Goal: Transaction & Acquisition: Purchase product/service

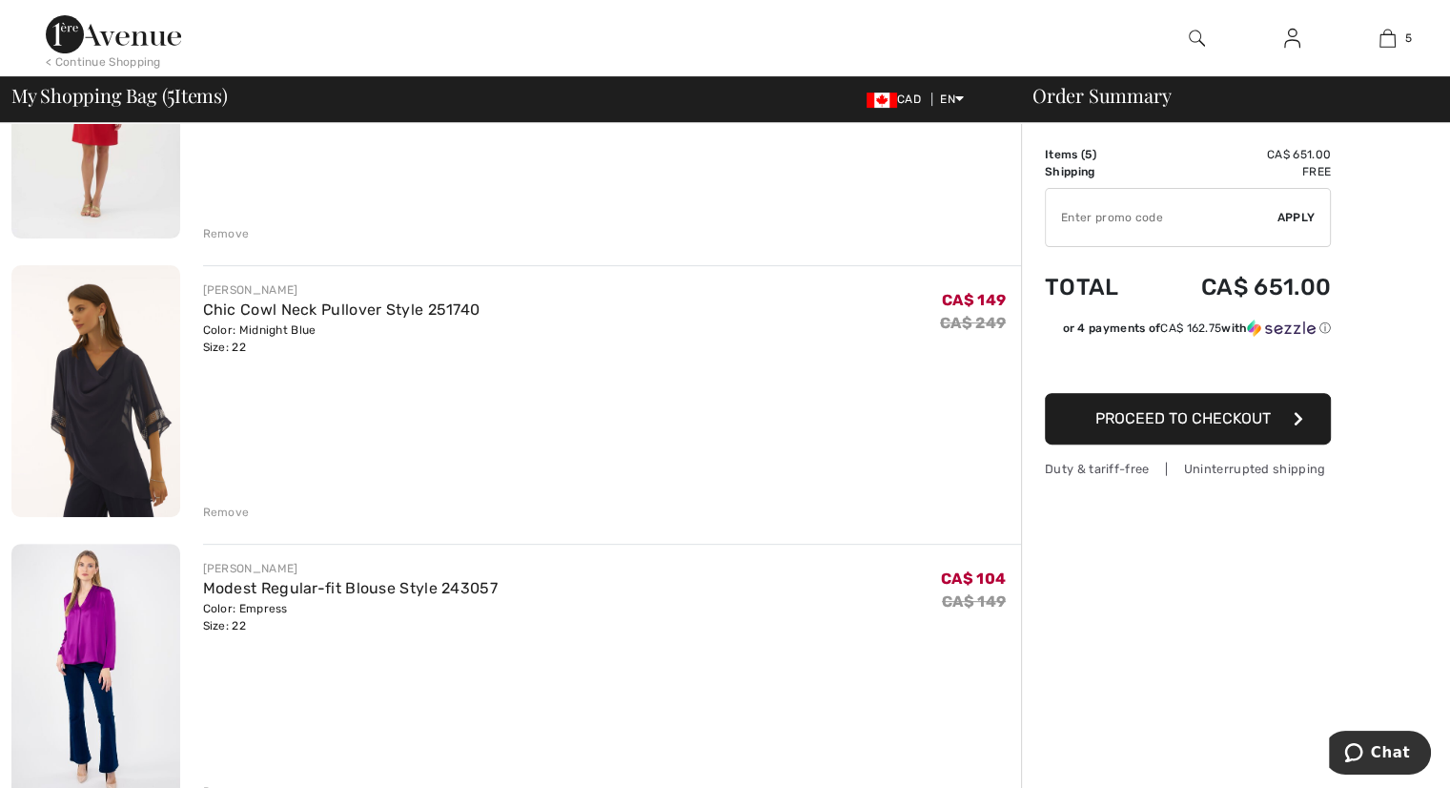
scroll to position [95, 0]
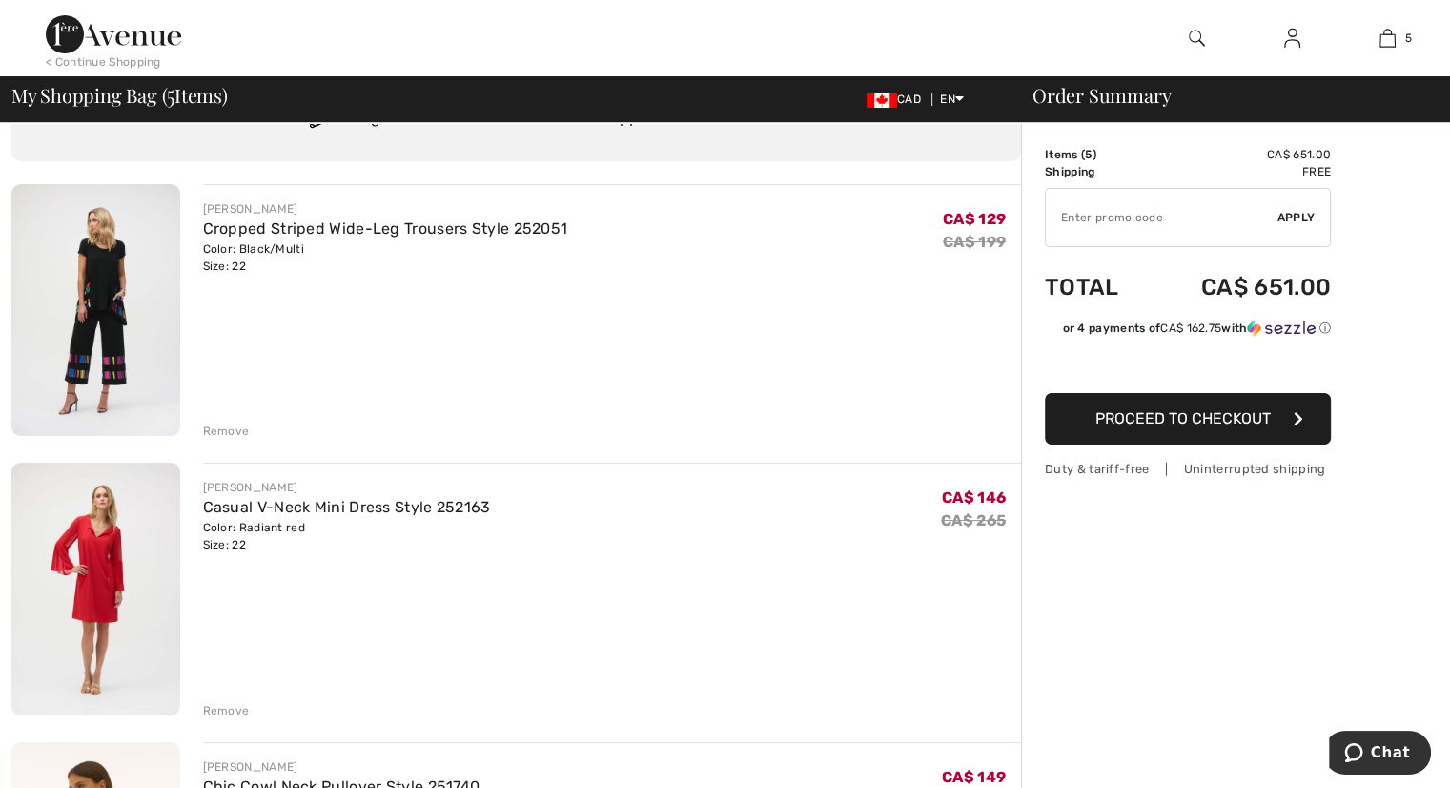
click at [95, 379] on img at bounding box center [95, 310] width 169 height 252
click at [93, 581] on img at bounding box center [95, 588] width 169 height 252
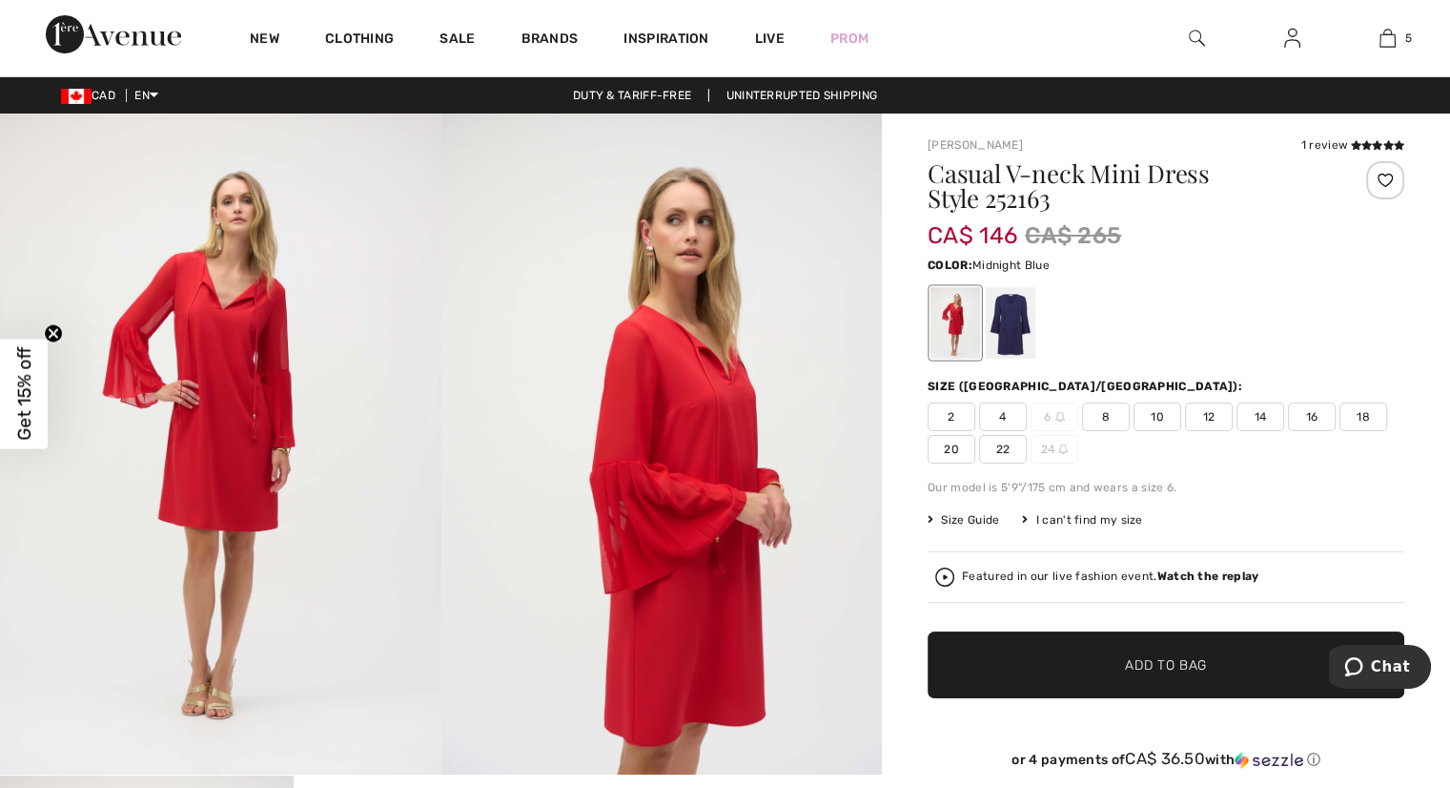
click at [1020, 345] on div at bounding box center [1011, 323] width 50 height 72
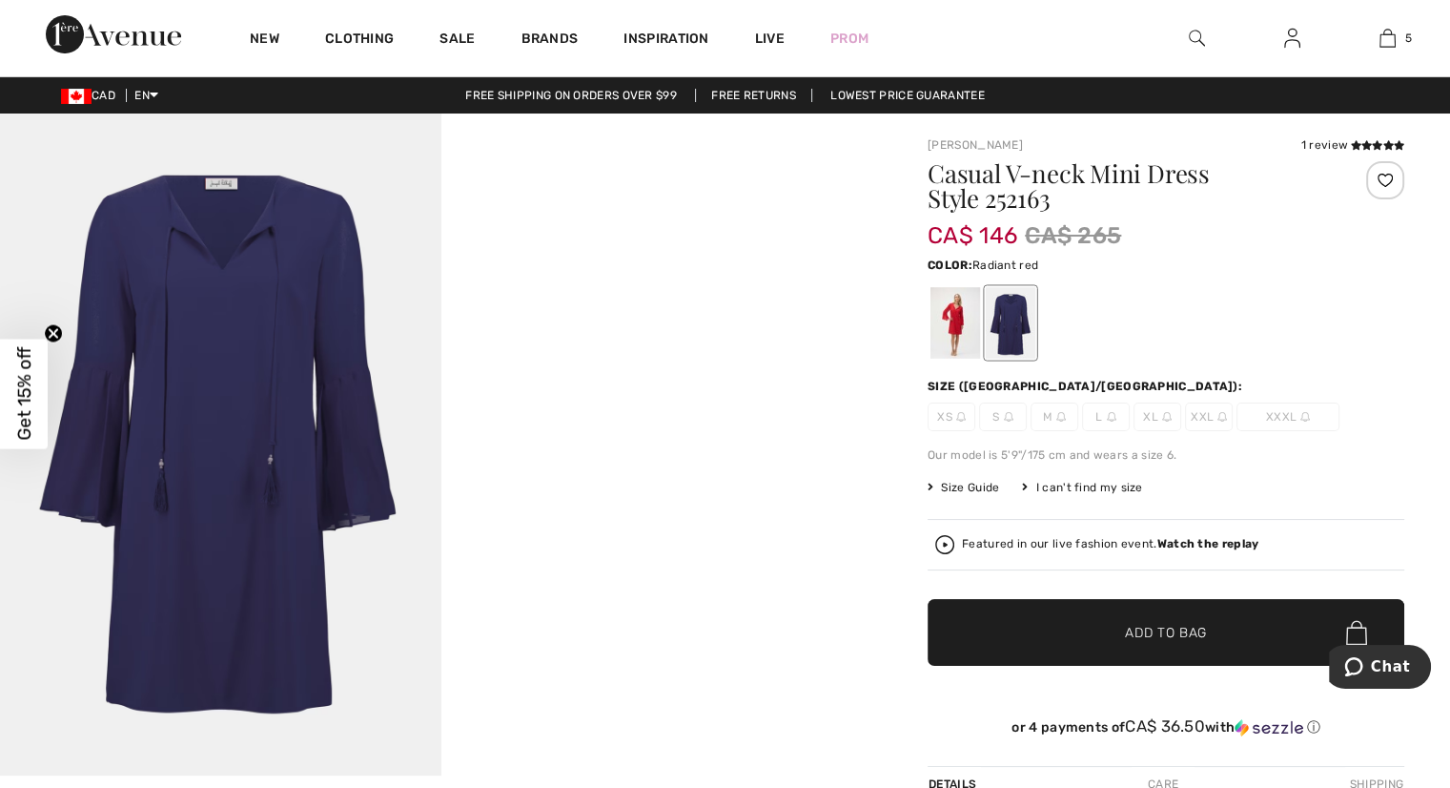
click at [941, 335] on div at bounding box center [956, 323] width 50 height 72
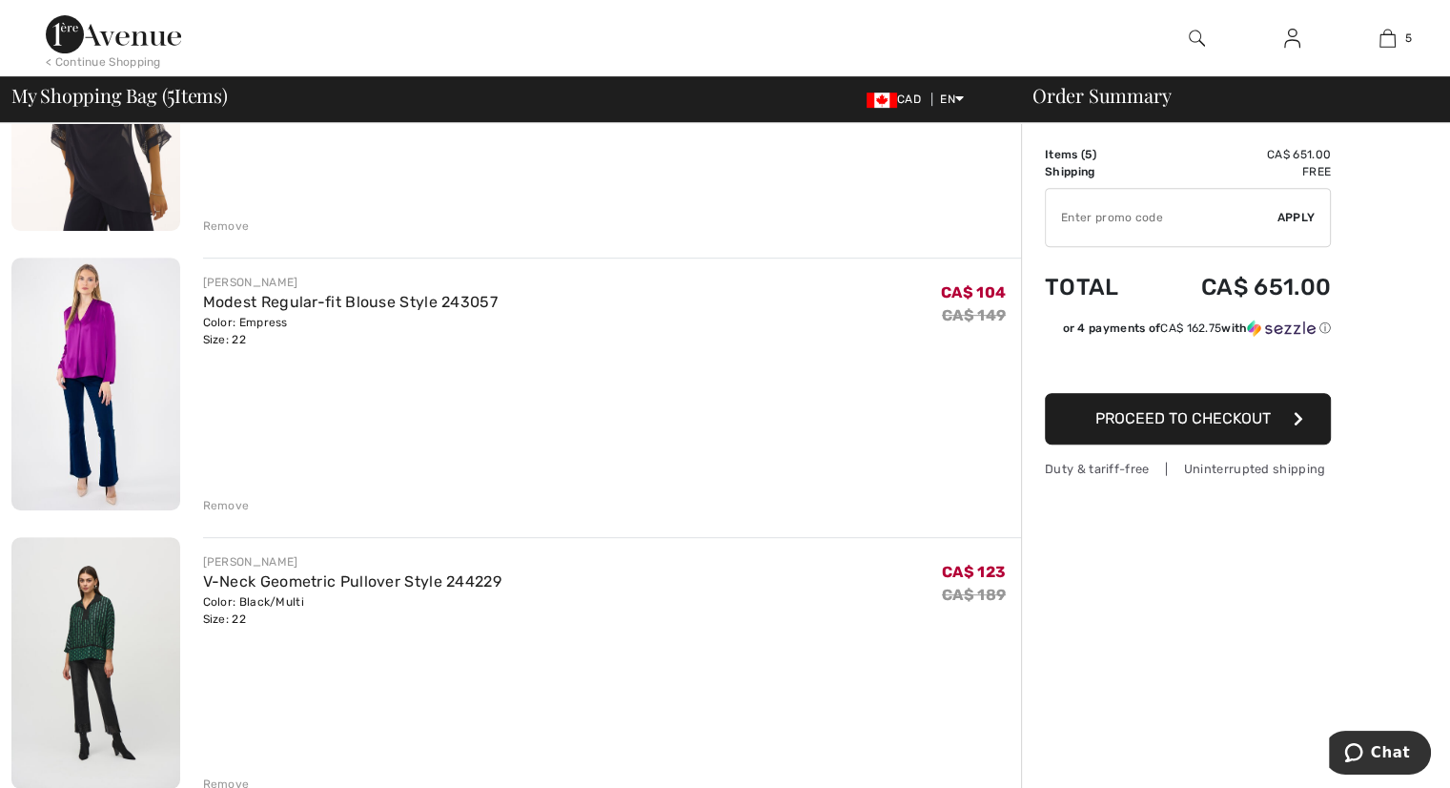
scroll to position [1049, 0]
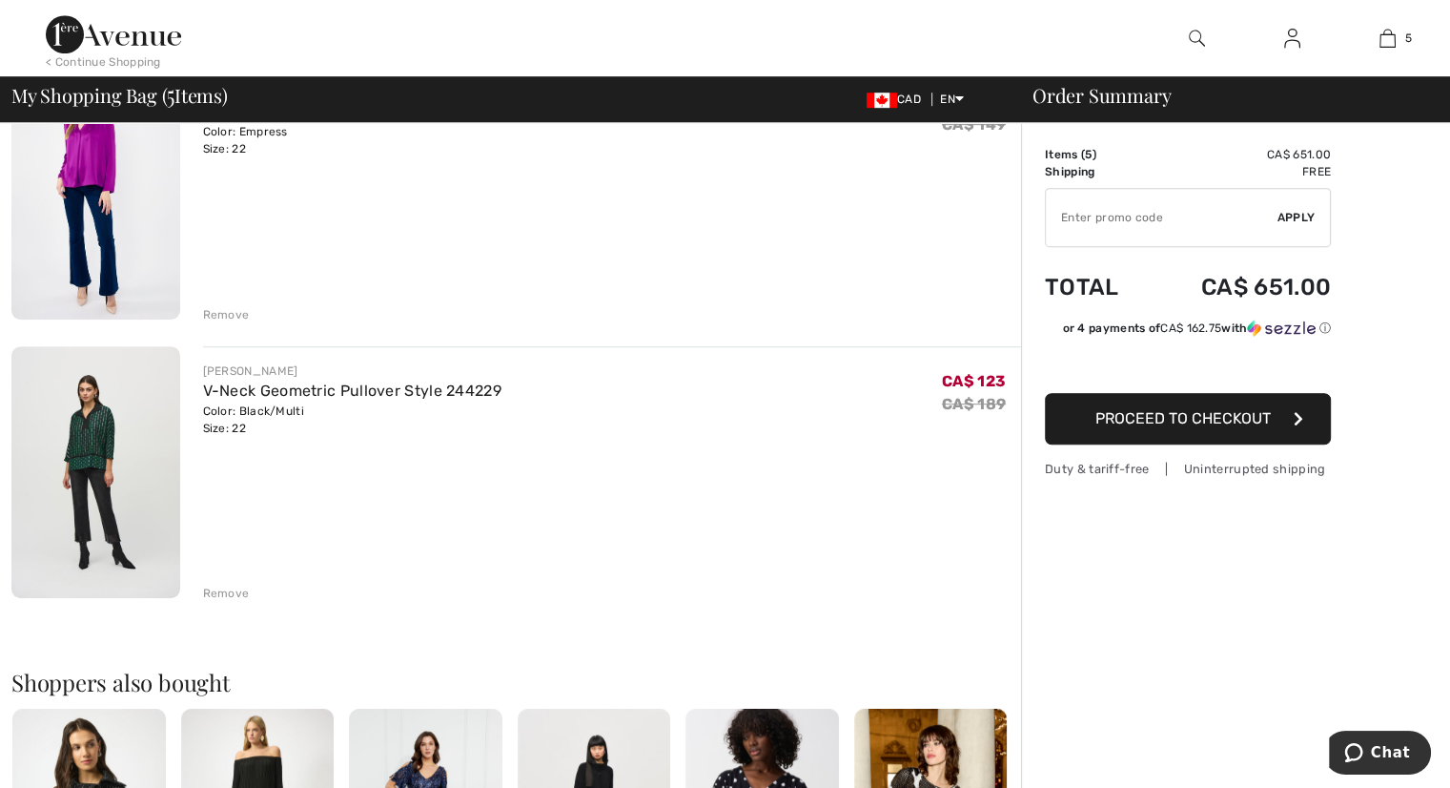
click at [89, 454] on img at bounding box center [95, 472] width 169 height 252
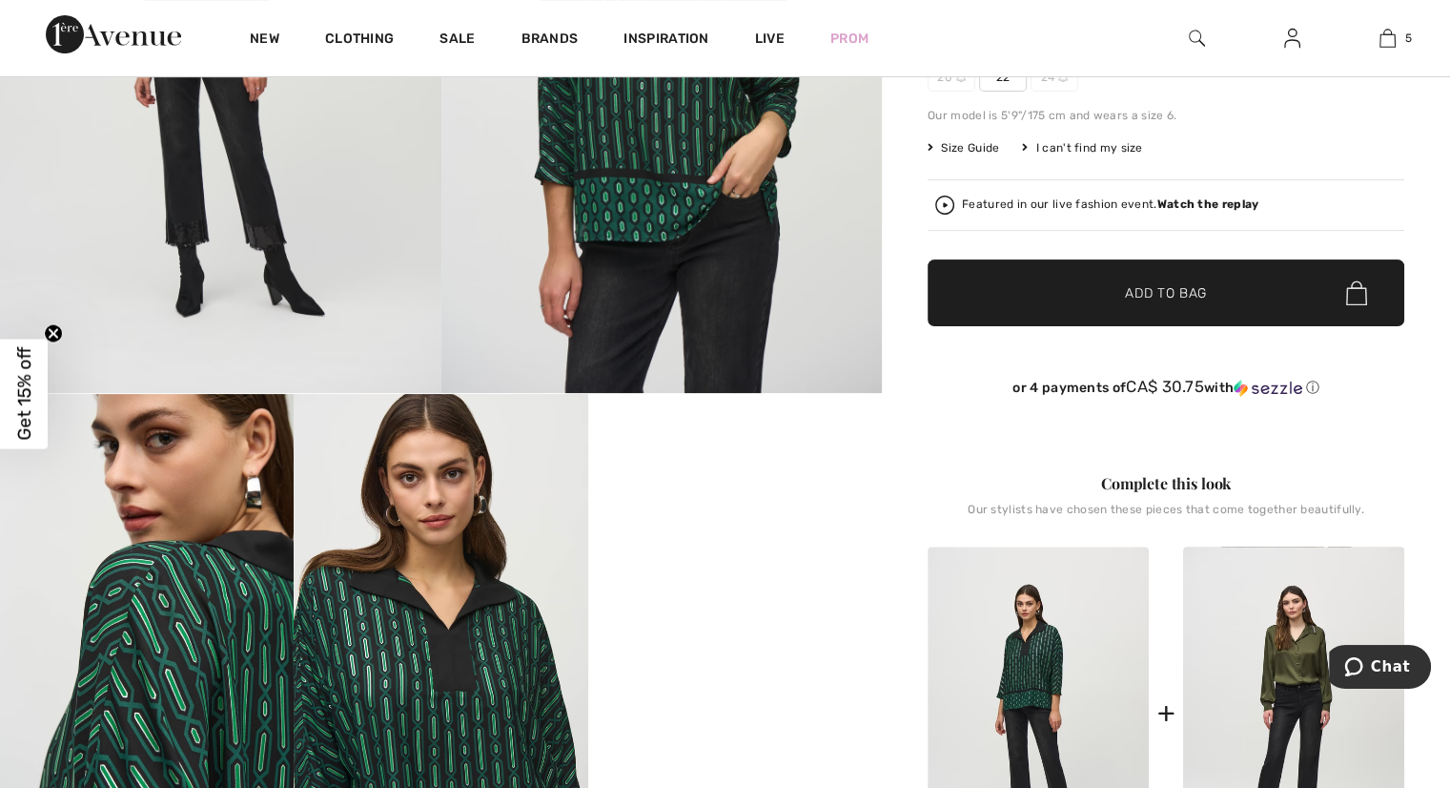
scroll to position [95, 0]
